Goal: Obtain resource: Obtain resource

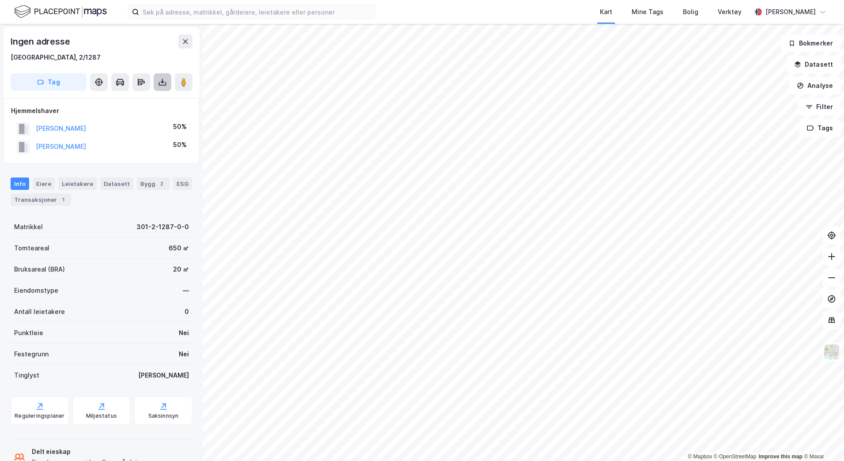
click at [161, 89] on button at bounding box center [163, 82] width 18 height 18
click at [143, 102] on div "Last ned grunnbok" at bounding box center [118, 99] width 51 height 7
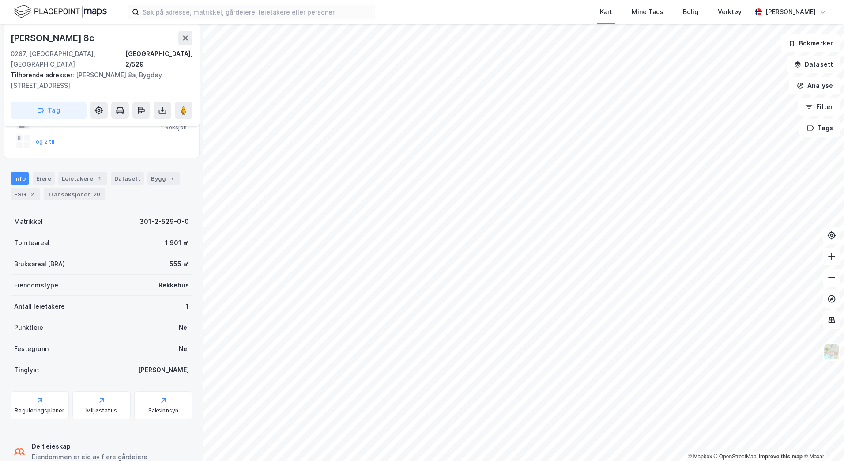
scroll to position [81, 0]
click at [65, 188] on div "Transaksjoner 20" at bounding box center [75, 194] width 62 height 12
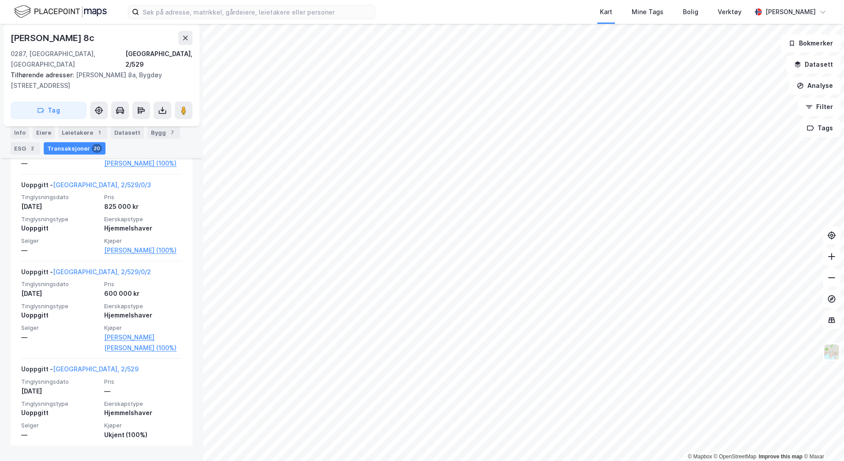
scroll to position [2053, 0]
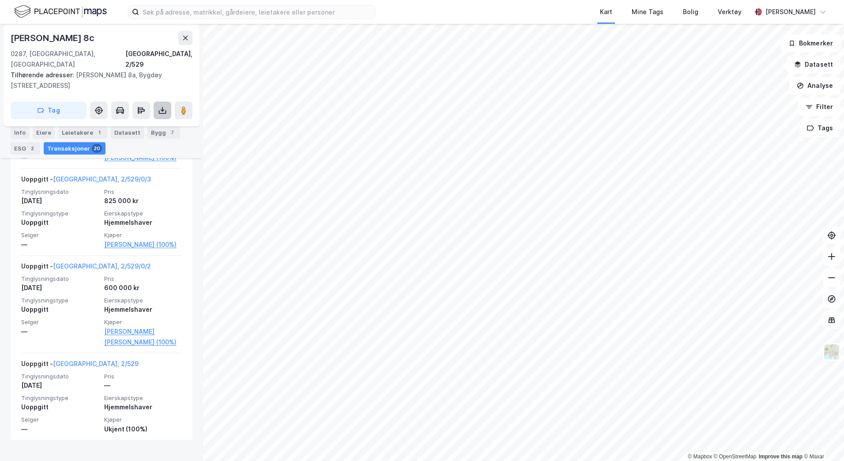
click at [161, 106] on icon at bounding box center [162, 110] width 9 height 9
click at [131, 124] on div "Last ned grunnbok" at bounding box center [118, 127] width 51 height 7
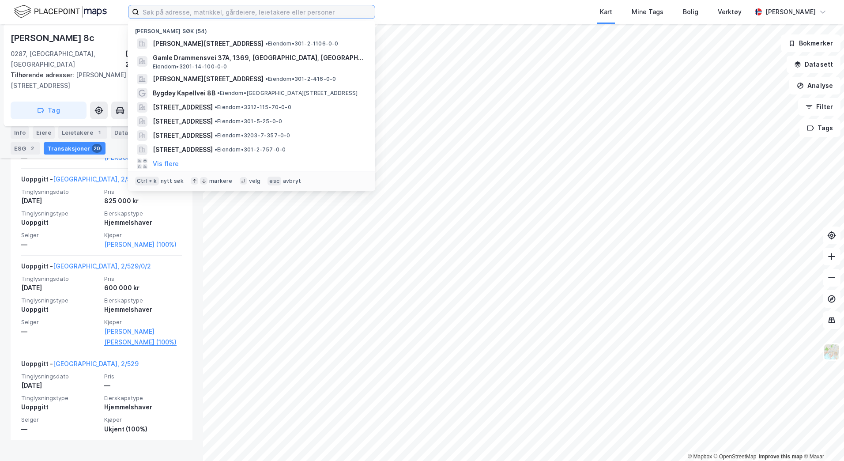
click at [171, 17] on input at bounding box center [257, 11] width 236 height 13
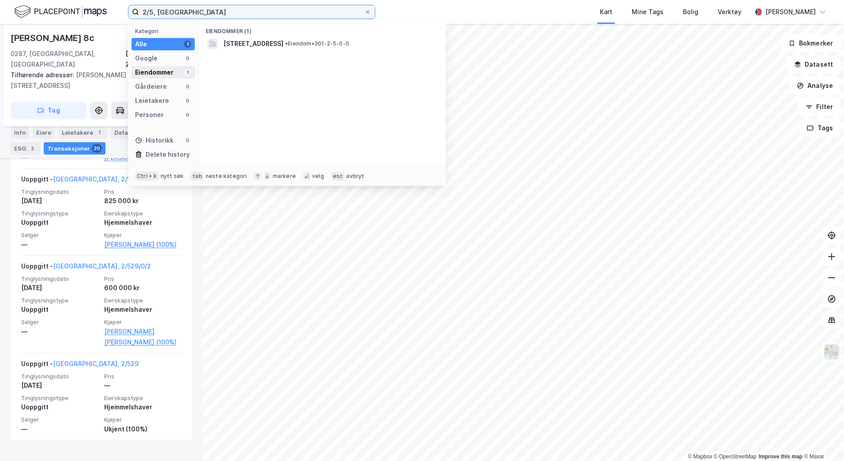
type input "2/5, [GEOGRAPHIC_DATA]"
click at [165, 72] on div "Eiendommer" at bounding box center [154, 72] width 38 height 11
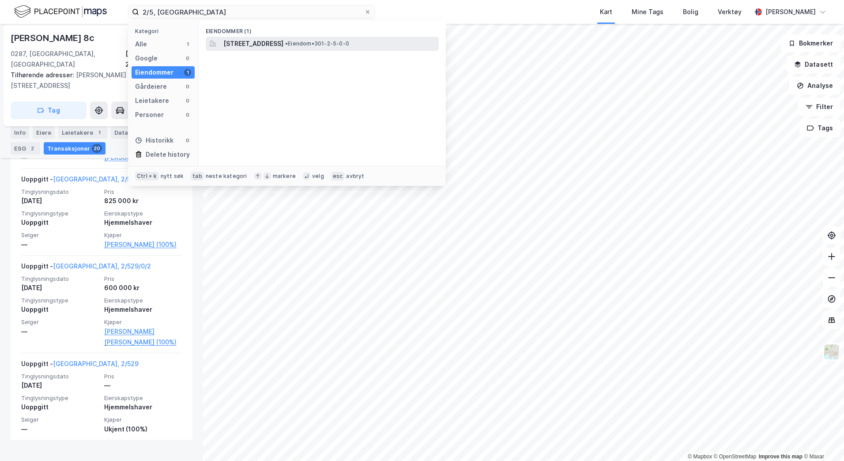
click at [263, 44] on span "[STREET_ADDRESS]" at bounding box center [253, 43] width 60 height 11
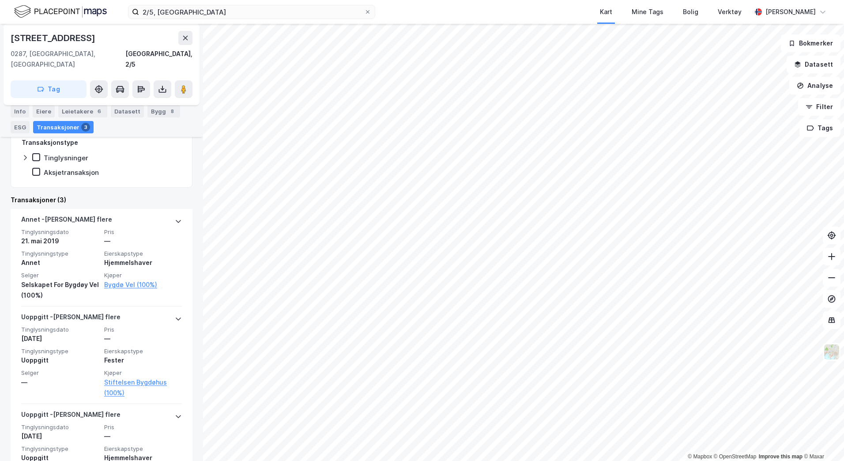
scroll to position [282, 0]
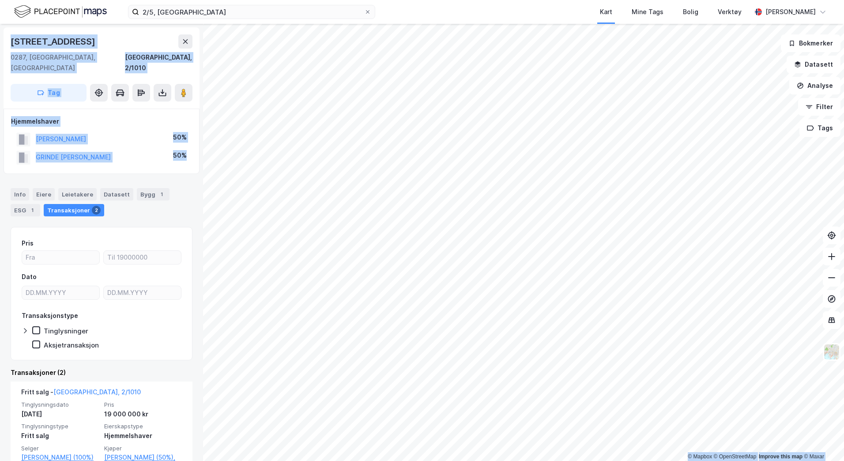
click at [234, 316] on div "© Mapbox © OpenStreetMap Improve this map © Maxar [STREET_ADDRESS][GEOGRAPHIC_D…" at bounding box center [422, 242] width 844 height 437
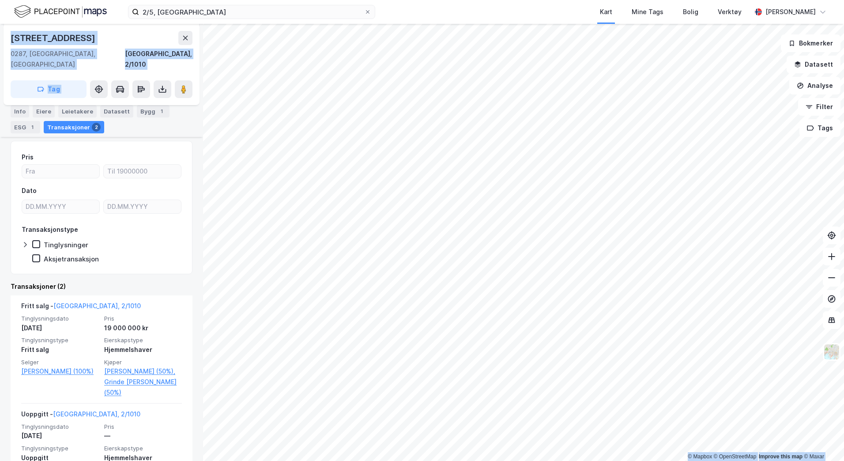
scroll to position [115, 0]
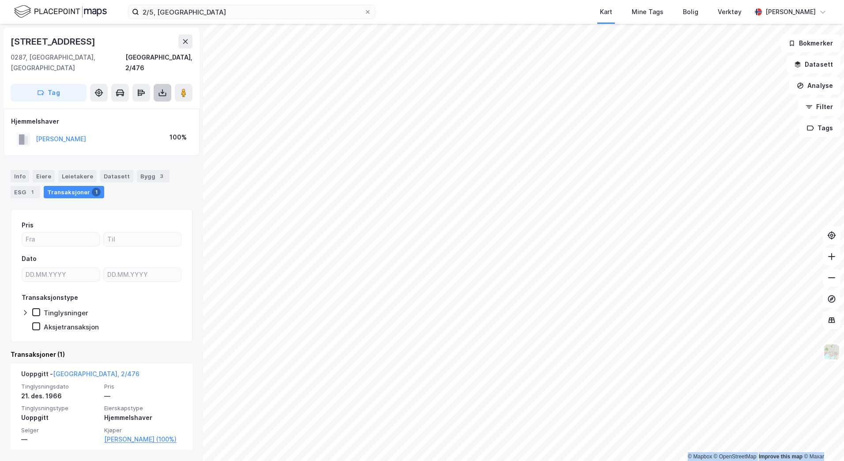
click at [162, 89] on icon at bounding box center [162, 91] width 1 height 5
click at [137, 107] on div "Last ned grunnbok" at bounding box center [118, 110] width 51 height 7
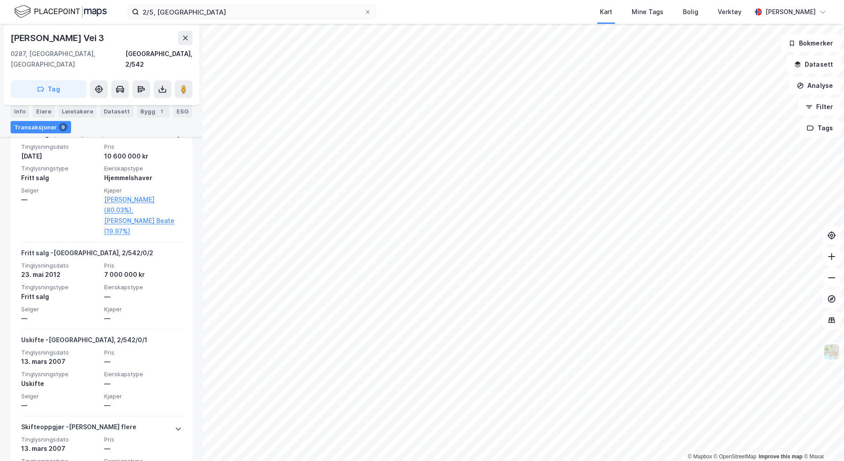
scroll to position [77, 0]
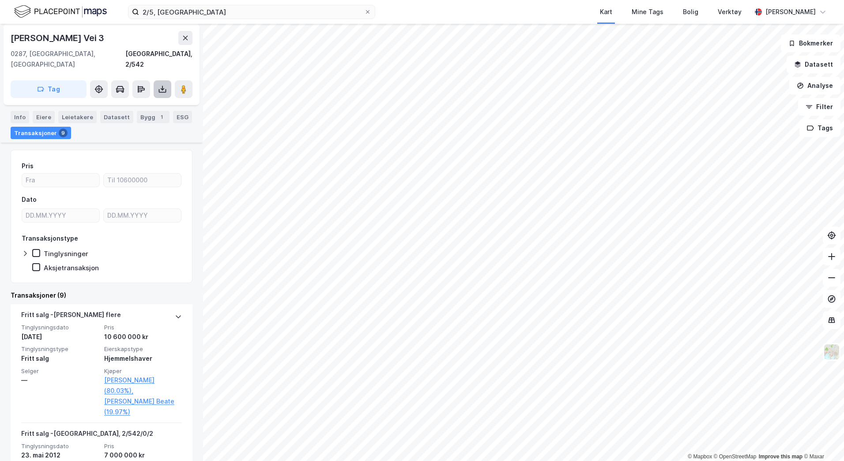
click at [160, 85] on icon at bounding box center [162, 89] width 9 height 9
click at [125, 100] on div "Last ned grunnbok" at bounding box center [124, 107] width 94 height 14
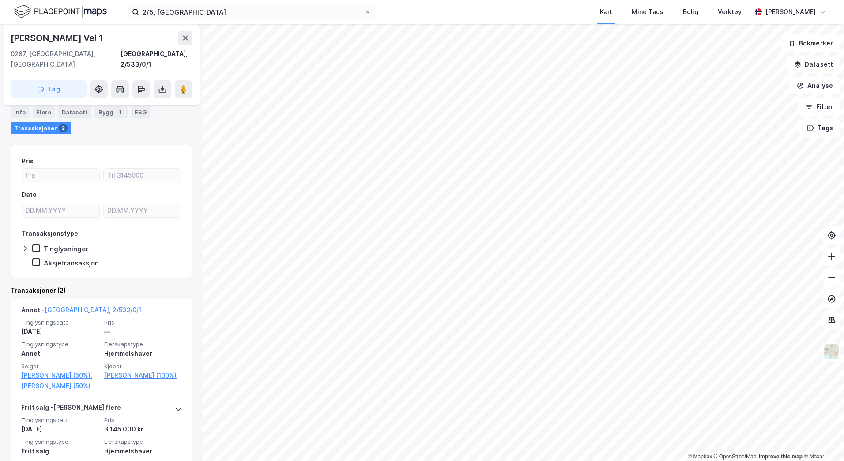
scroll to position [140, 0]
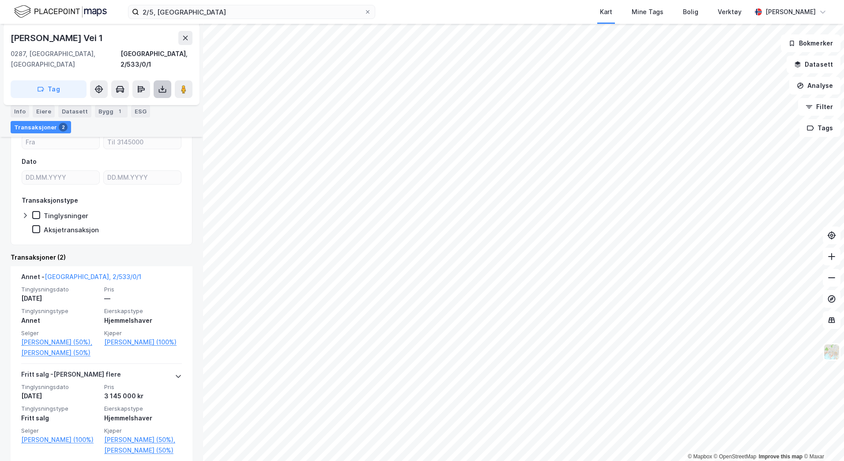
click at [157, 80] on button at bounding box center [163, 89] width 18 height 18
click at [128, 103] on div "Last ned grunnbok" at bounding box center [118, 106] width 51 height 7
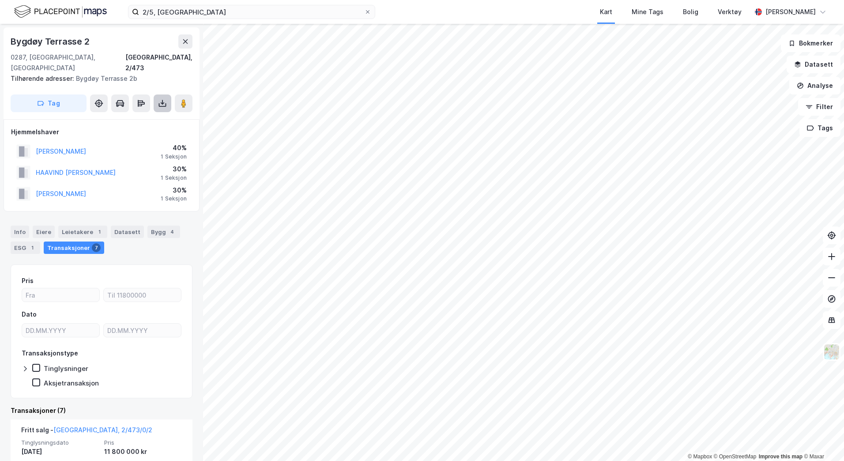
click at [159, 103] on icon at bounding box center [163, 105] width 8 height 4
click at [134, 117] on div "Last ned grunnbok" at bounding box center [118, 120] width 51 height 7
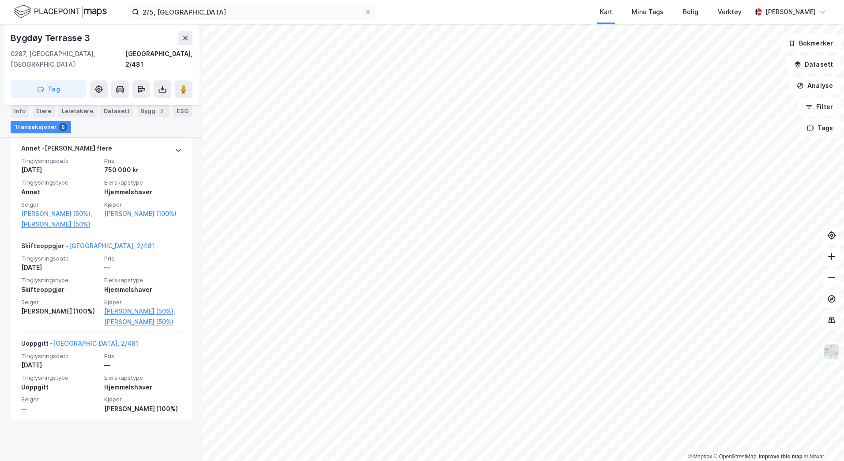
scroll to position [435, 0]
click at [162, 86] on icon at bounding box center [162, 88] width 1 height 5
click at [144, 103] on div "Last ned grunnbok" at bounding box center [118, 106] width 51 height 7
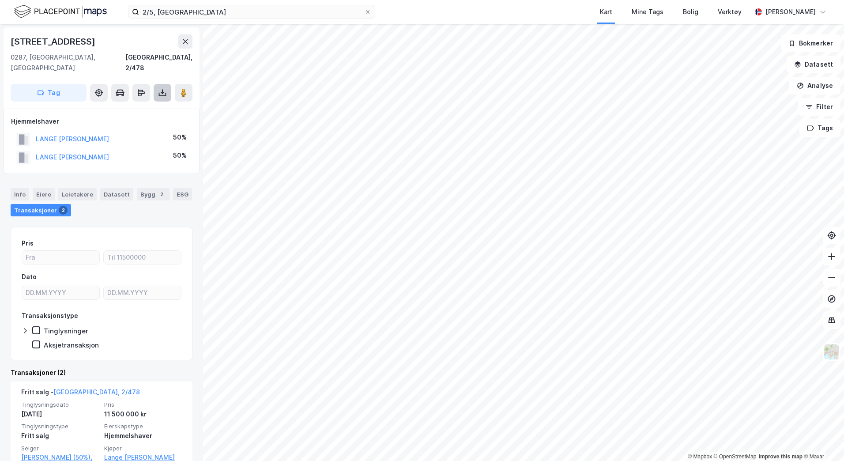
click at [162, 89] on icon at bounding box center [162, 91] width 1 height 5
click at [143, 107] on div "Last ned grunnbok" at bounding box center [118, 110] width 51 height 7
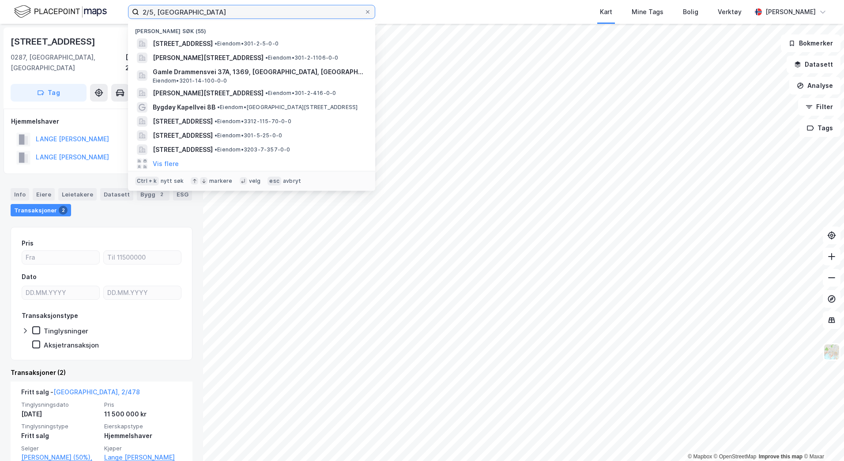
click at [174, 11] on input "2/5, [GEOGRAPHIC_DATA]" at bounding box center [251, 11] width 225 height 13
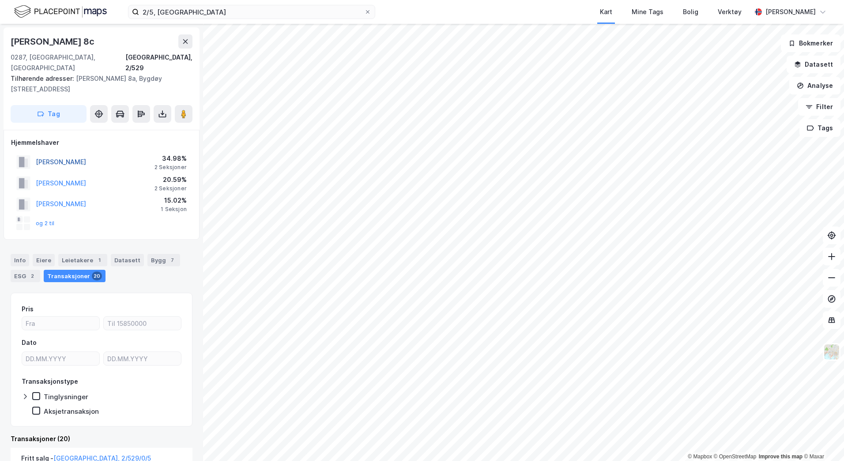
click at [0, 0] on button "[PERSON_NAME]" at bounding box center [0, 0] width 0 height 0
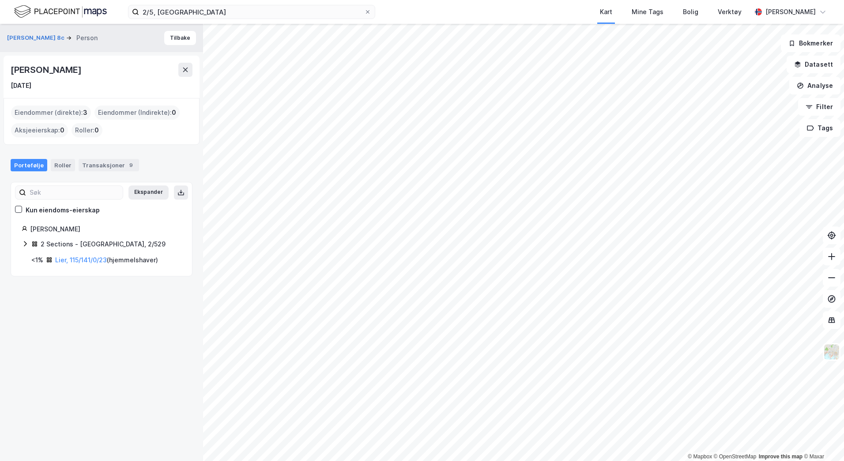
click at [47, 112] on div "Eiendommer (direkte) : 3" at bounding box center [51, 112] width 80 height 14
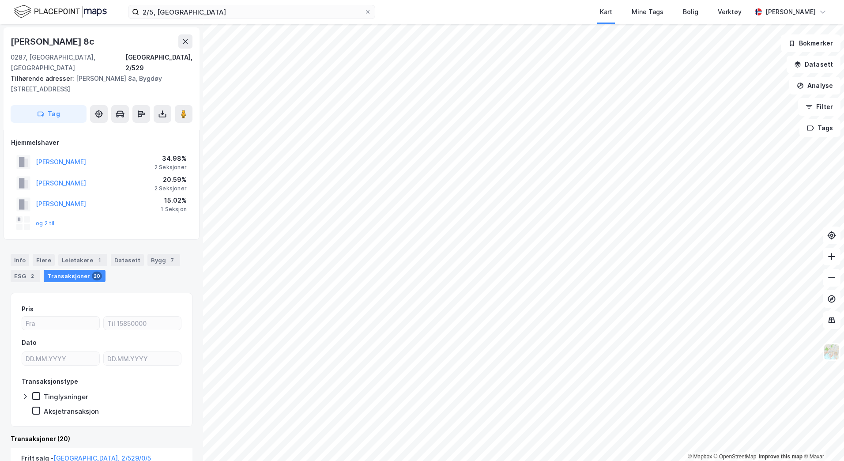
click at [163, 272] on div "Info [PERSON_NAME] 1 Datasett Bygg 7 ESG 2 Transaksjoner 20" at bounding box center [101, 264] width 203 height 42
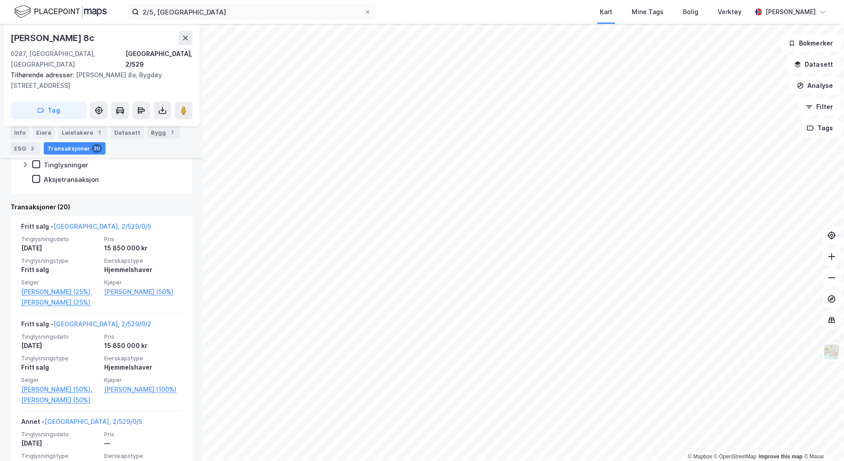
scroll to position [235, 0]
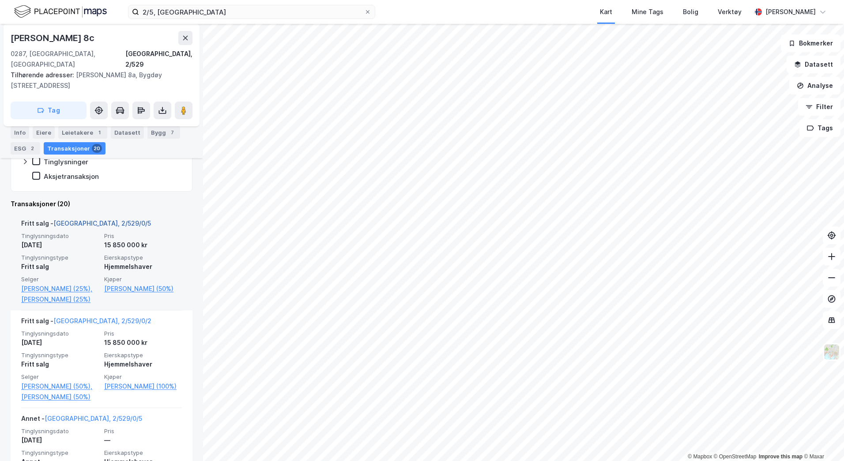
click at [80, 219] on link "[GEOGRAPHIC_DATA], 2/529/0/5" at bounding box center [102, 223] width 98 height 8
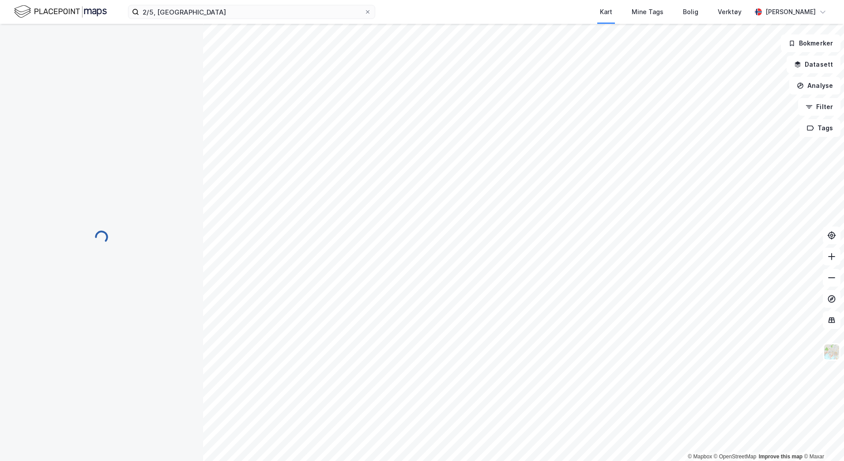
scroll to position [10, 0]
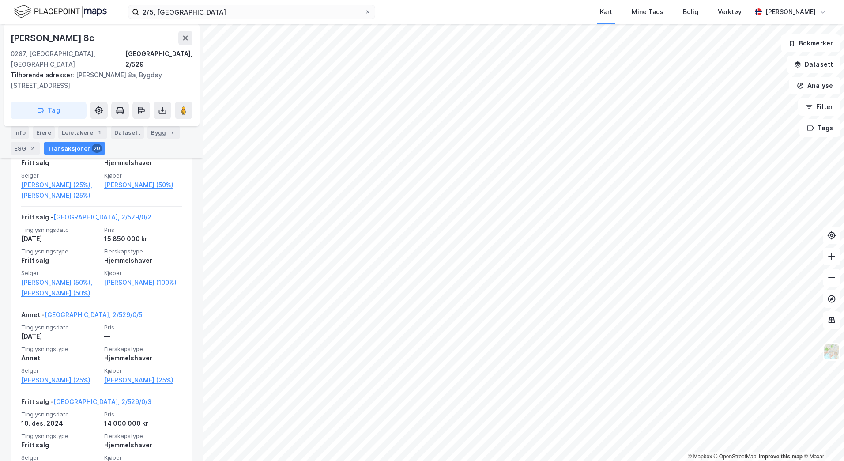
scroll to position [333, 0]
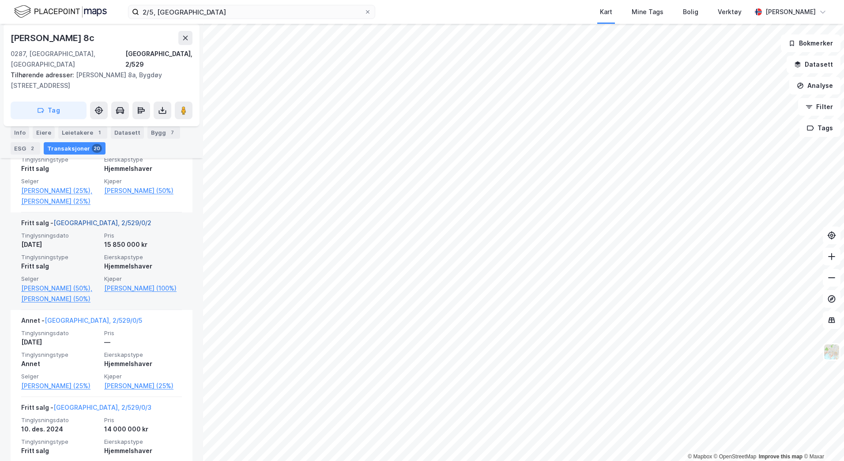
click at [81, 223] on link "[GEOGRAPHIC_DATA], 2/529/0/2" at bounding box center [102, 223] width 98 height 8
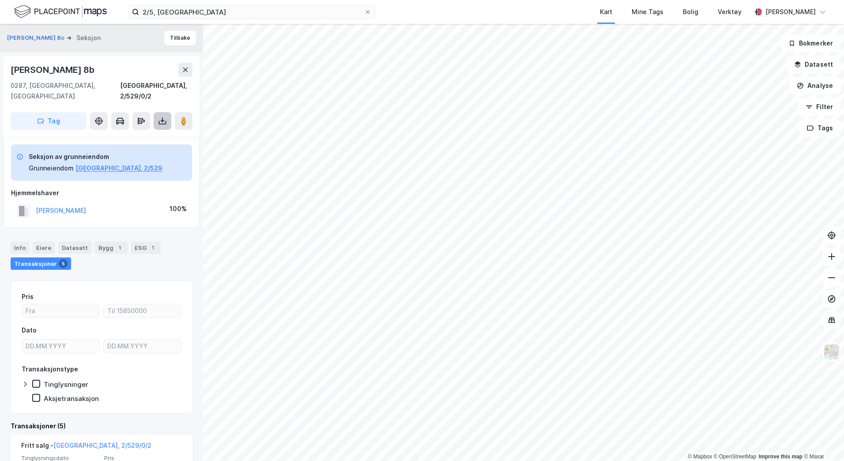
click at [158, 116] on icon at bounding box center [162, 120] width 9 height 9
click at [127, 135] on div "Last ned grunnbok" at bounding box center [118, 138] width 51 height 7
